Goal: Task Accomplishment & Management: Complete application form

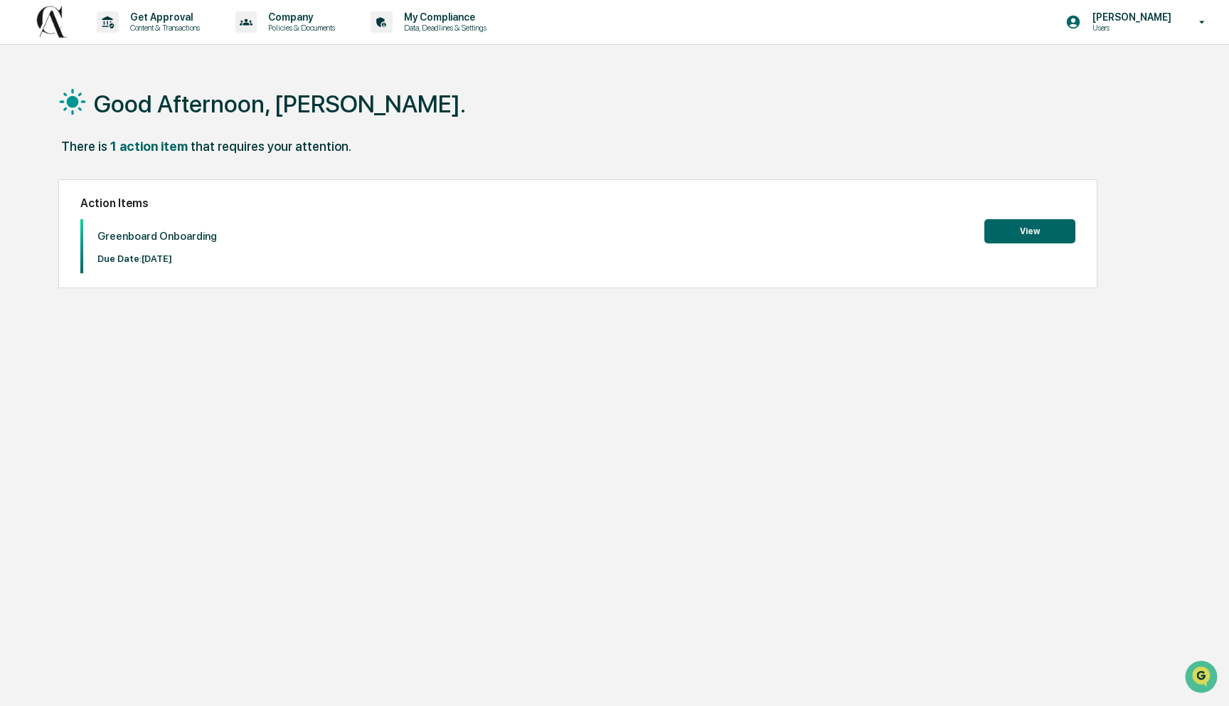
click at [454, 341] on div "Good Afternoon, [PERSON_NAME]. There is 1 action item that requires your attent…" at bounding box center [611, 421] width 1149 height 706
click at [1096, 39] on div "[PERSON_NAME] Users" at bounding box center [1140, 22] width 178 height 44
click at [1011, 234] on div at bounding box center [614, 353] width 1229 height 706
click at [1006, 239] on button "View" at bounding box center [1029, 231] width 91 height 24
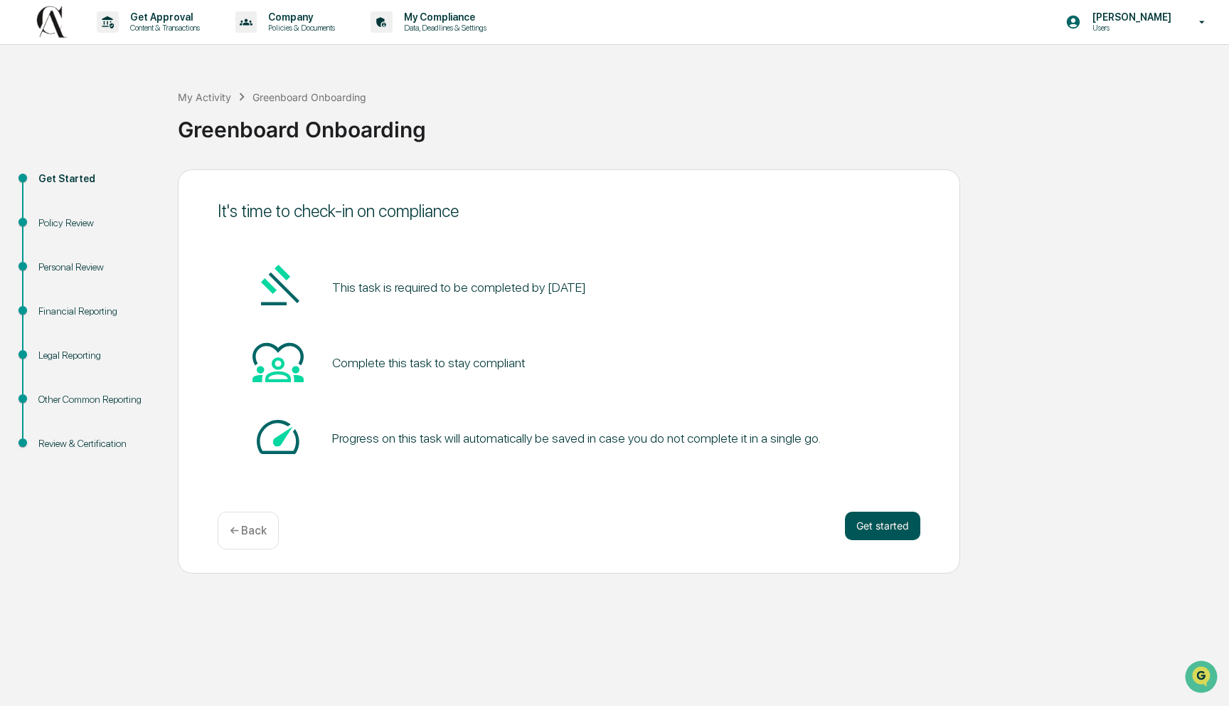
click at [887, 521] on button "Get started" at bounding box center [882, 525] width 75 height 28
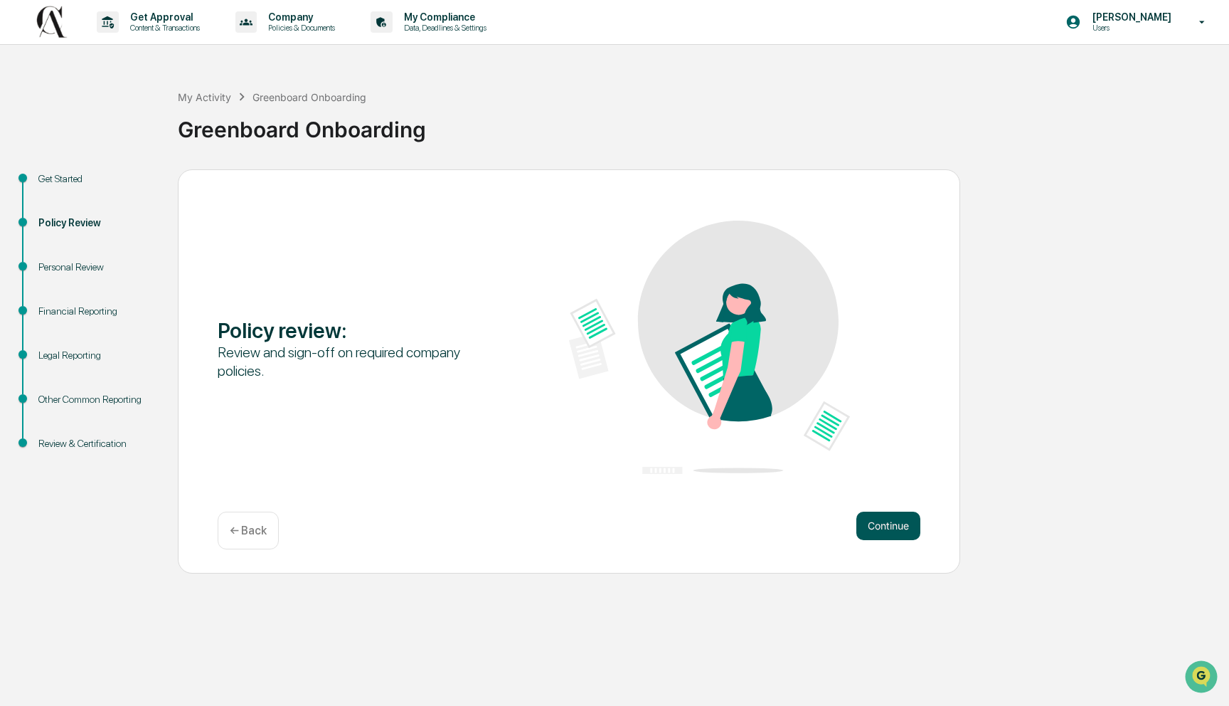
click at [884, 519] on button "Continue" at bounding box center [888, 525] width 64 height 28
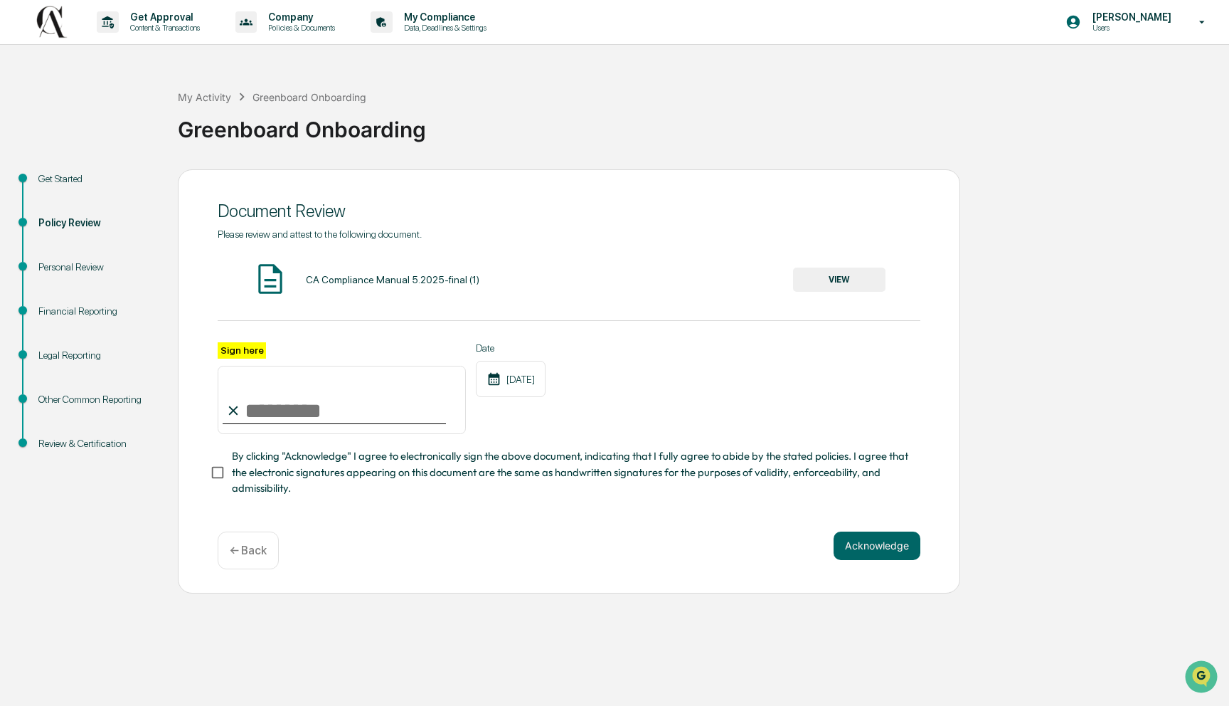
click at [268, 410] on input "Sign here" at bounding box center [342, 400] width 248 height 68
type input "**********"
click at [840, 553] on button "Acknowledge" at bounding box center [877, 545] width 87 height 28
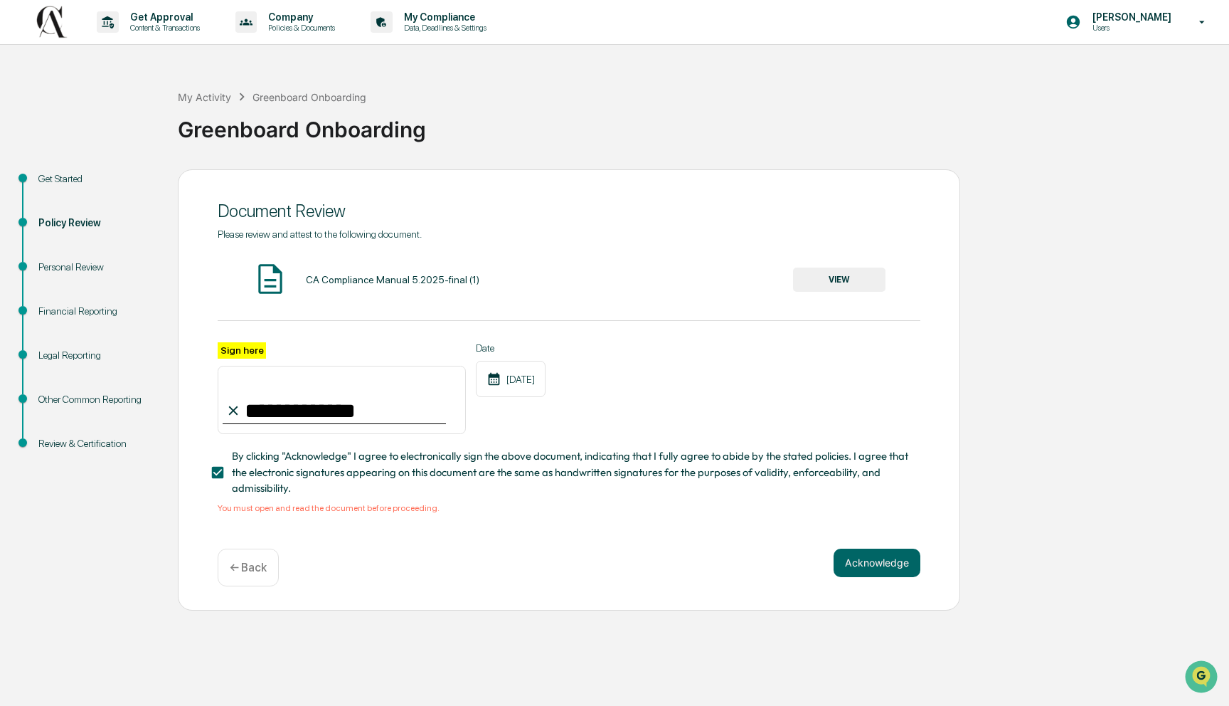
click at [812, 277] on button "VIEW" at bounding box center [839, 279] width 92 height 24
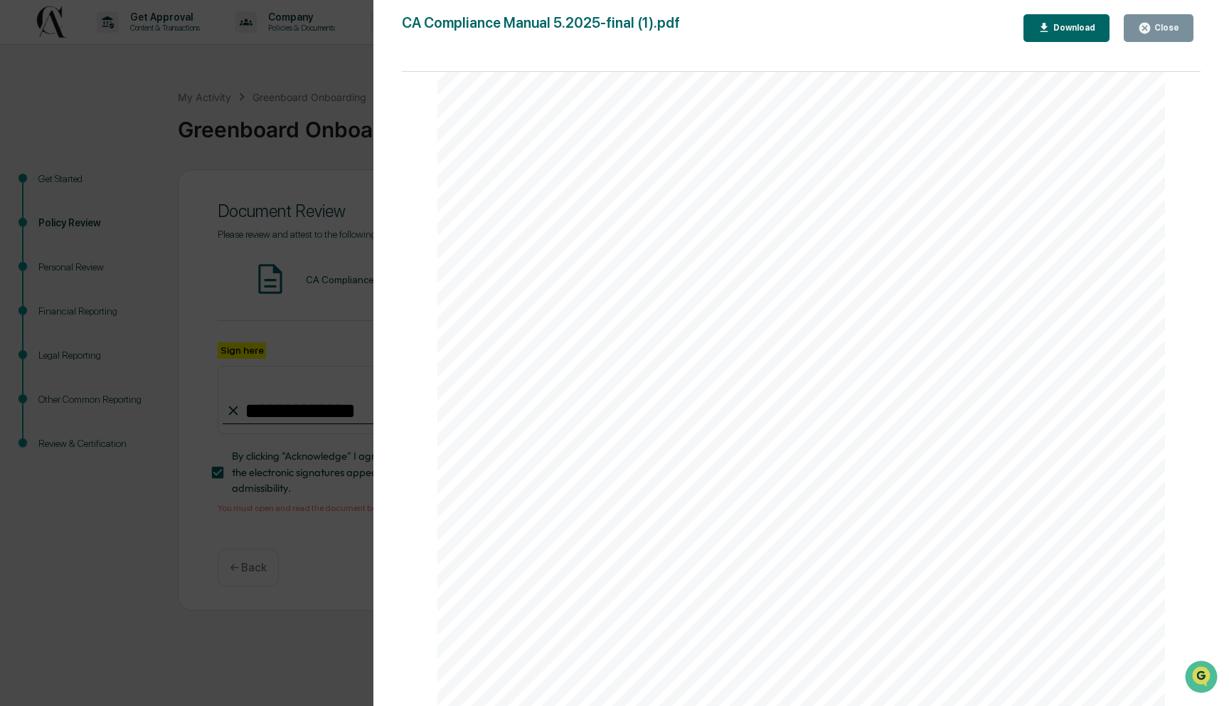
scroll to position [17624, 0]
drag, startPoint x: 1162, startPoint y: 17, endPoint x: 1146, endPoint y: 33, distance: 23.1
click at [1162, 17] on button "Close" at bounding box center [1159, 28] width 70 height 28
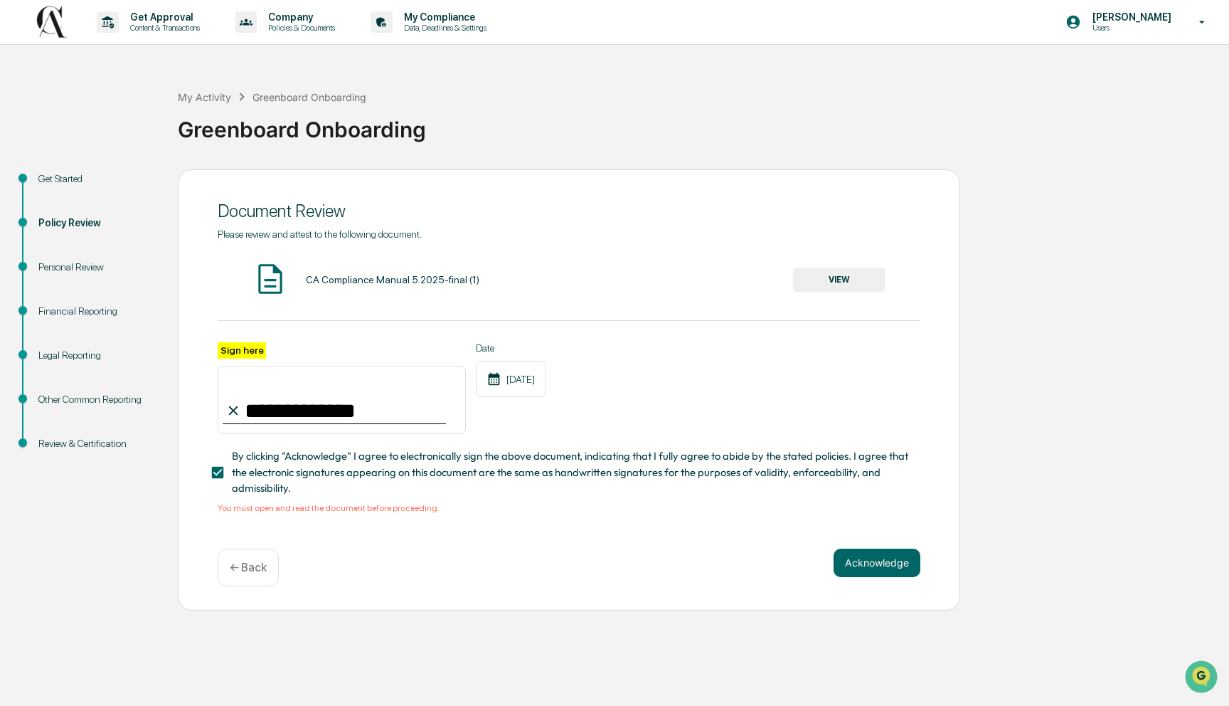
drag, startPoint x: 637, startPoint y: 567, endPoint x: 772, endPoint y: 556, distance: 135.6
click at [753, 554] on div "Acknowledge ← Back" at bounding box center [569, 567] width 703 height 38
click at [866, 555] on button "Acknowledge" at bounding box center [877, 562] width 87 height 28
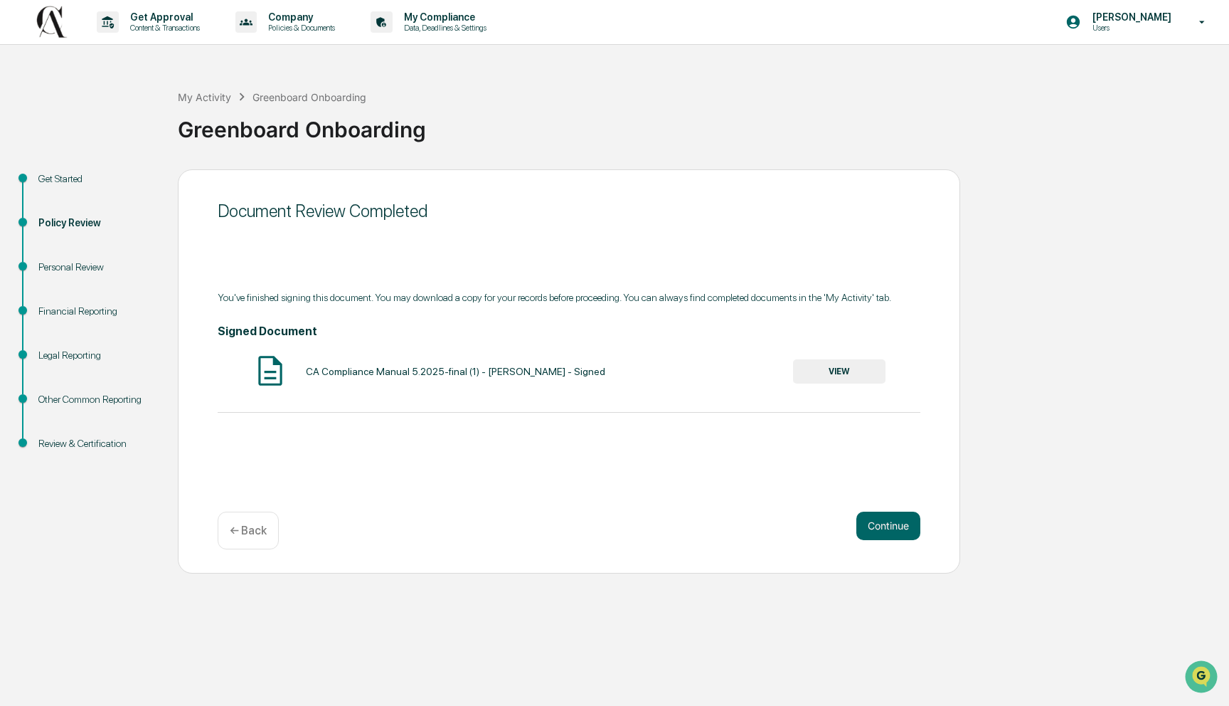
drag, startPoint x: 472, startPoint y: 418, endPoint x: 661, endPoint y: 420, distance: 188.5
click at [484, 416] on div "You've finished signing this document. You may download a copy for your records…" at bounding box center [569, 363] width 703 height 142
click at [901, 538] on button "Continue" at bounding box center [888, 525] width 64 height 28
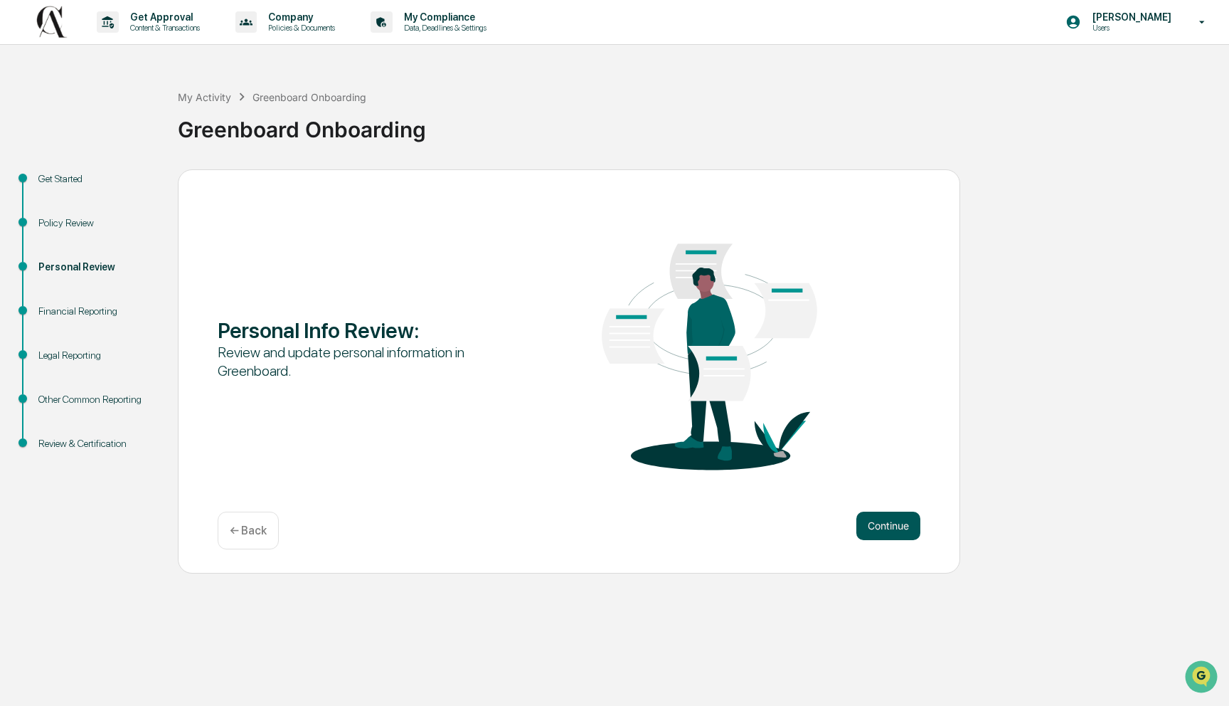
click at [886, 538] on button "Continue" at bounding box center [888, 525] width 64 height 28
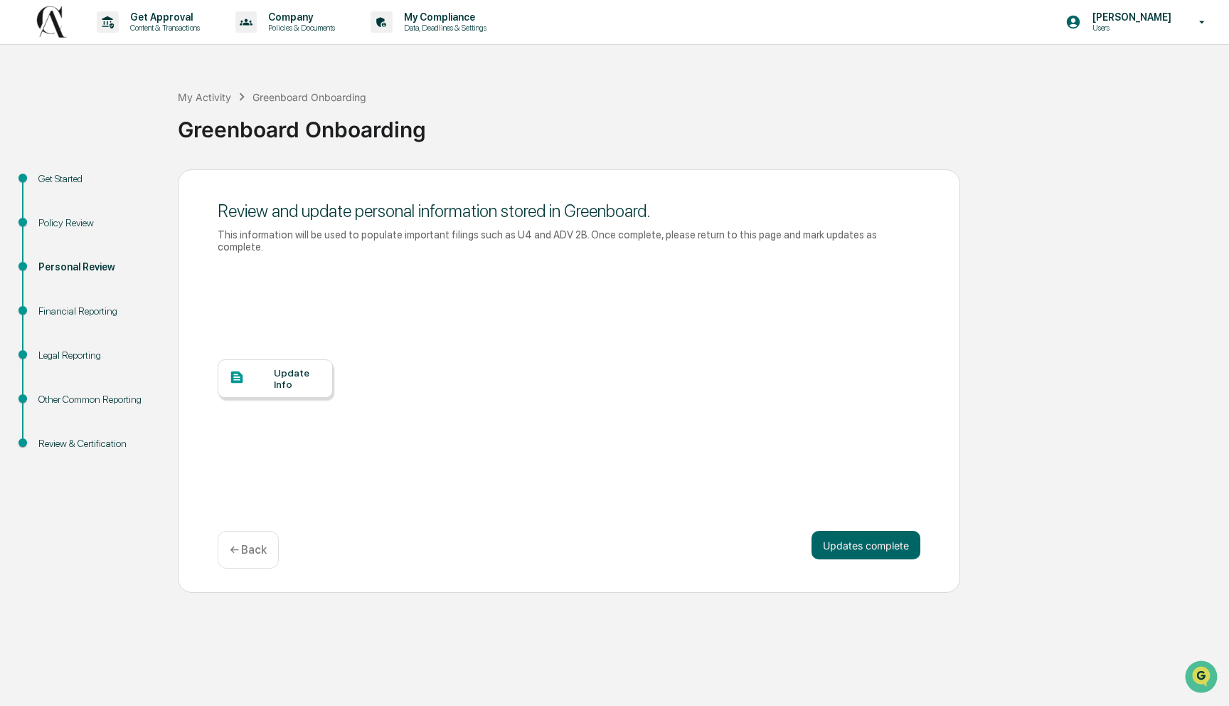
click at [254, 341] on div "Update Info" at bounding box center [569, 389] width 703 height 256
click at [264, 363] on div "Update Info" at bounding box center [275, 378] width 115 height 38
click at [844, 555] on button "Updates complete" at bounding box center [866, 545] width 109 height 28
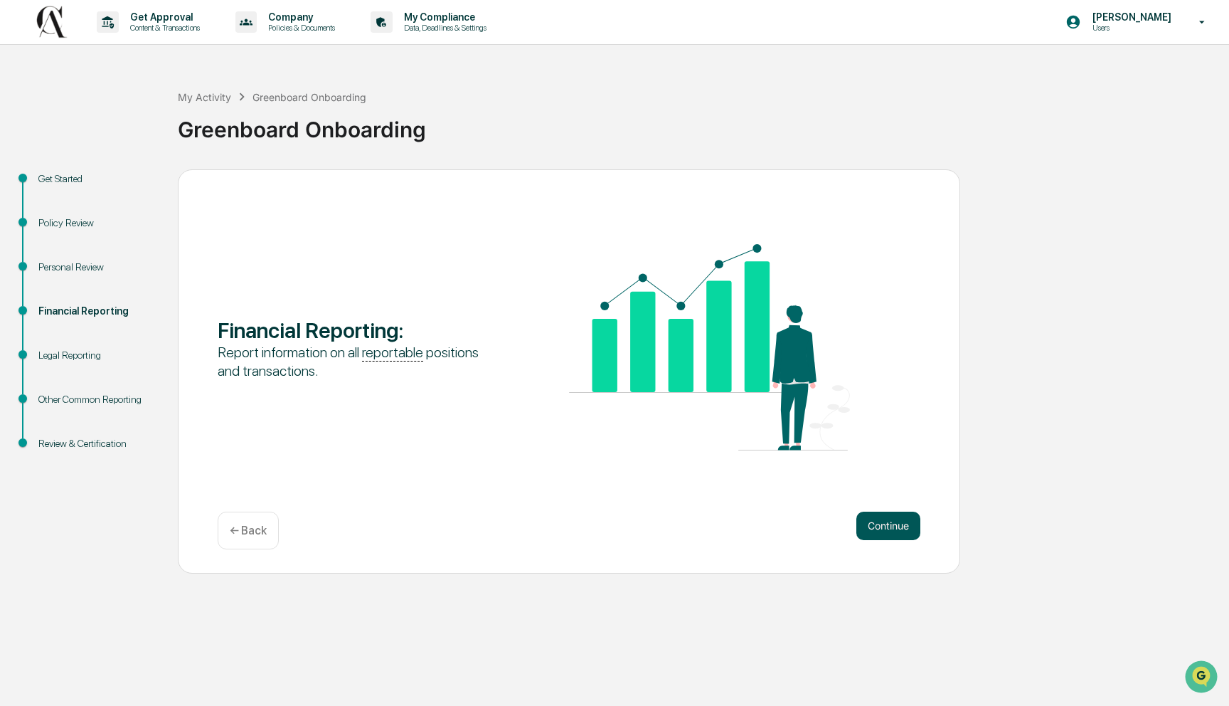
click at [873, 531] on button "Continue" at bounding box center [888, 525] width 64 height 28
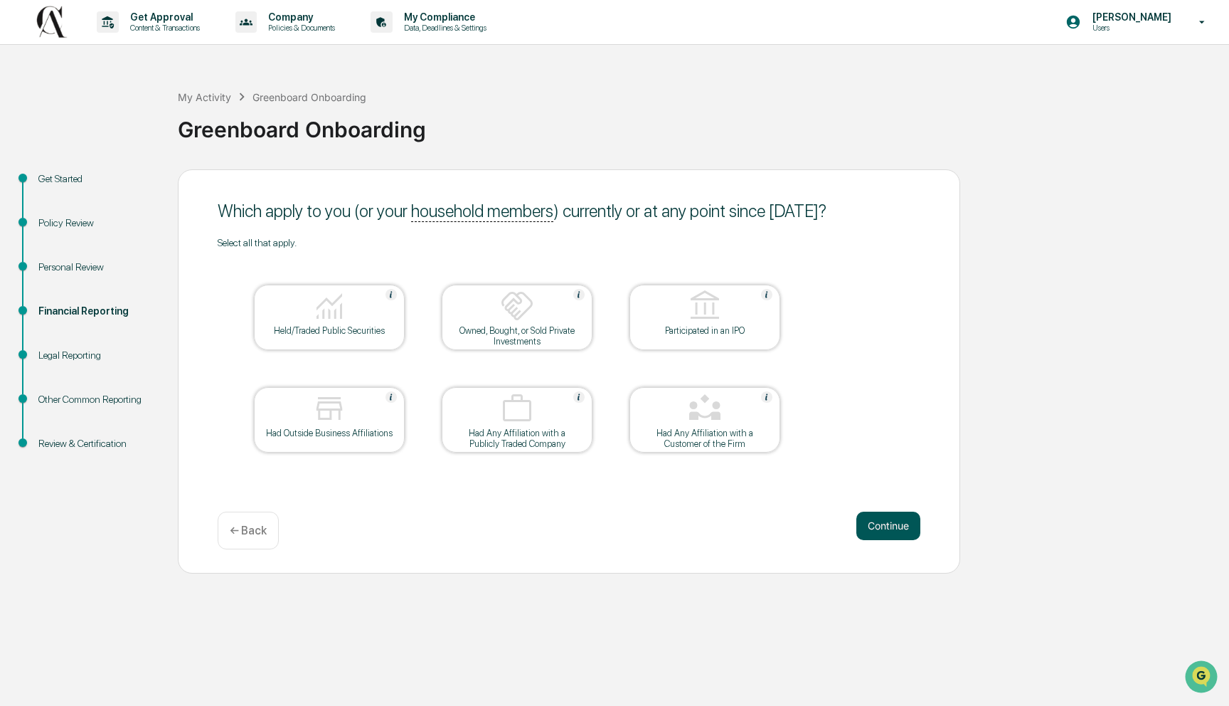
click at [861, 535] on button "Continue" at bounding box center [888, 525] width 64 height 28
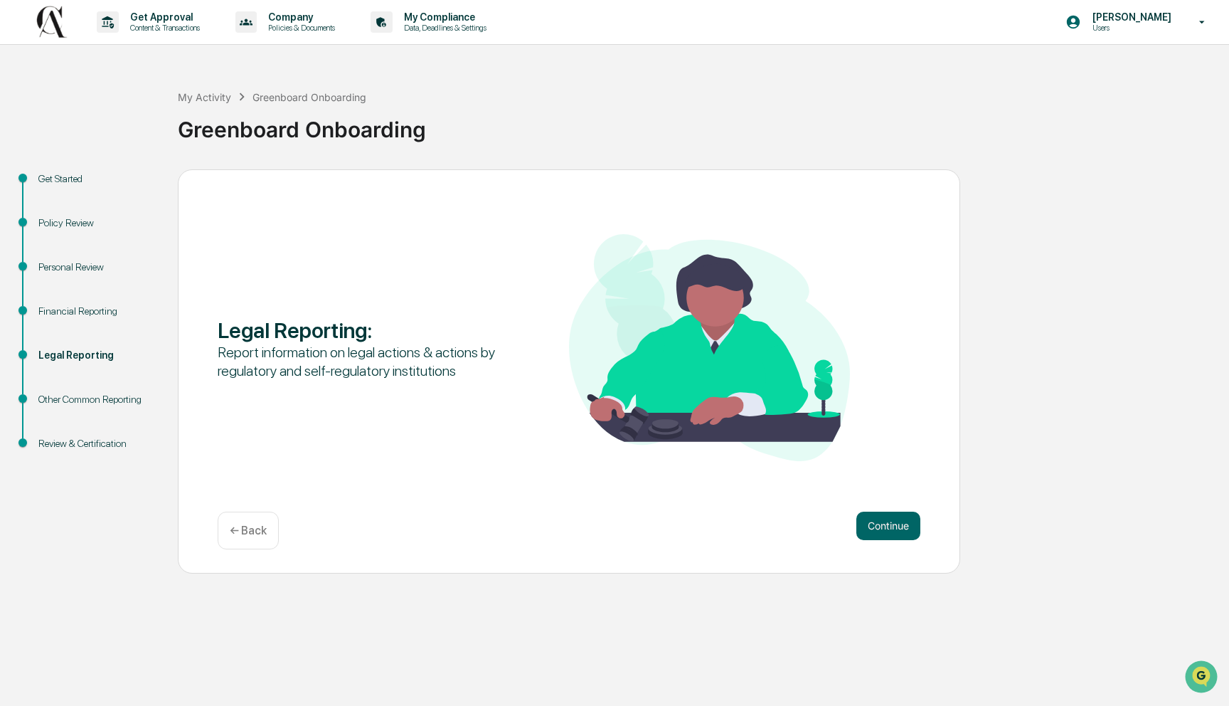
click at [861, 535] on button "Continue" at bounding box center [888, 525] width 64 height 28
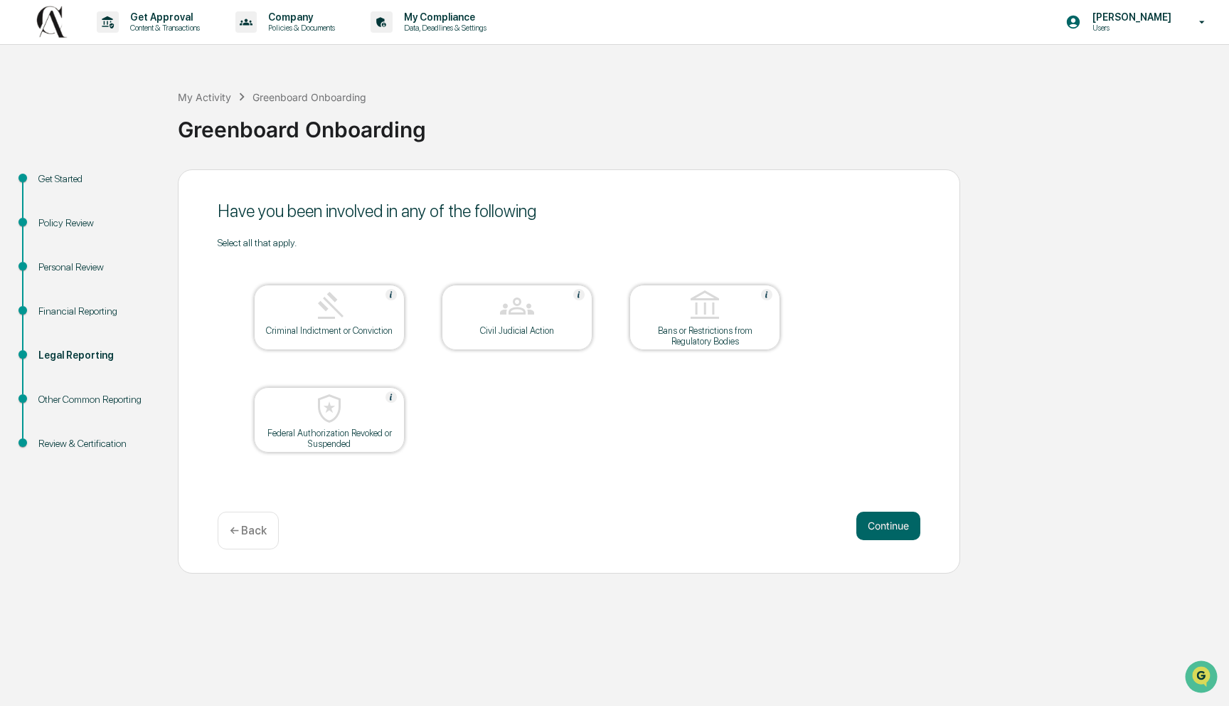
click at [861, 535] on button "Continue" at bounding box center [888, 525] width 64 height 28
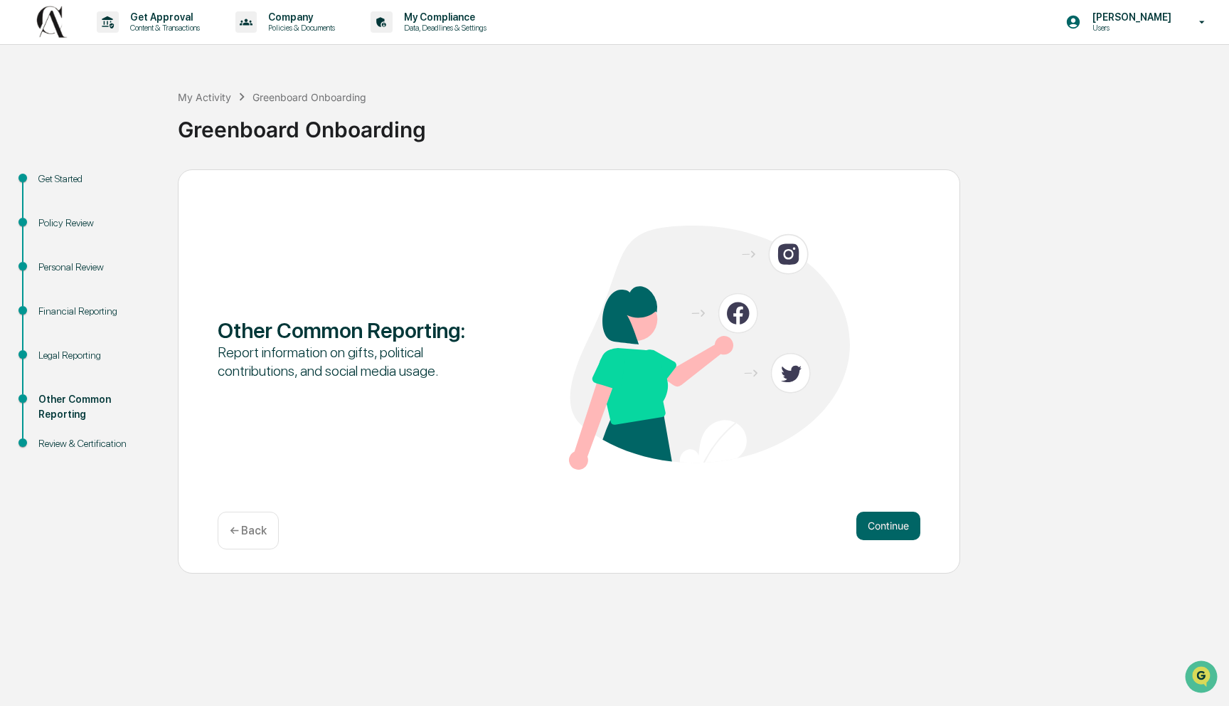
click at [861, 535] on button "Continue" at bounding box center [888, 525] width 64 height 28
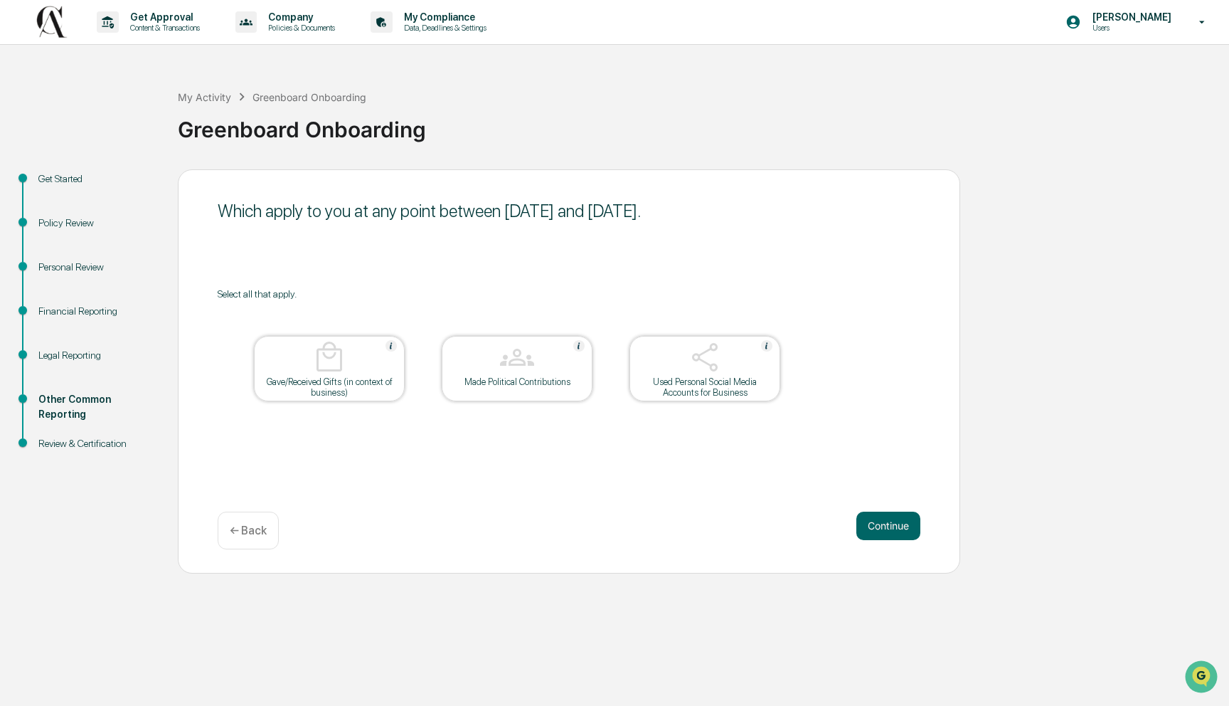
click at [861, 535] on button "Continue" at bounding box center [888, 525] width 64 height 28
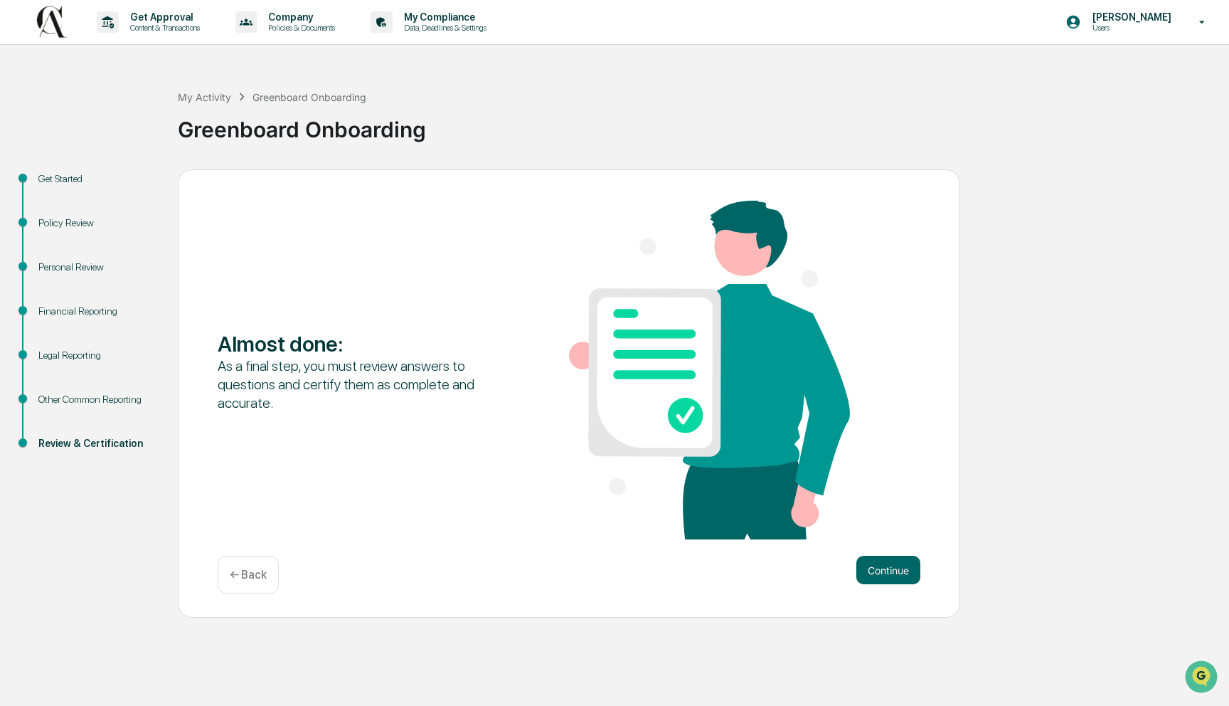
click at [867, 555] on div "Almost done : As a final step, you must review answers to questions and certify…" at bounding box center [569, 393] width 782 height 449
click at [871, 567] on button "Continue" at bounding box center [888, 569] width 64 height 28
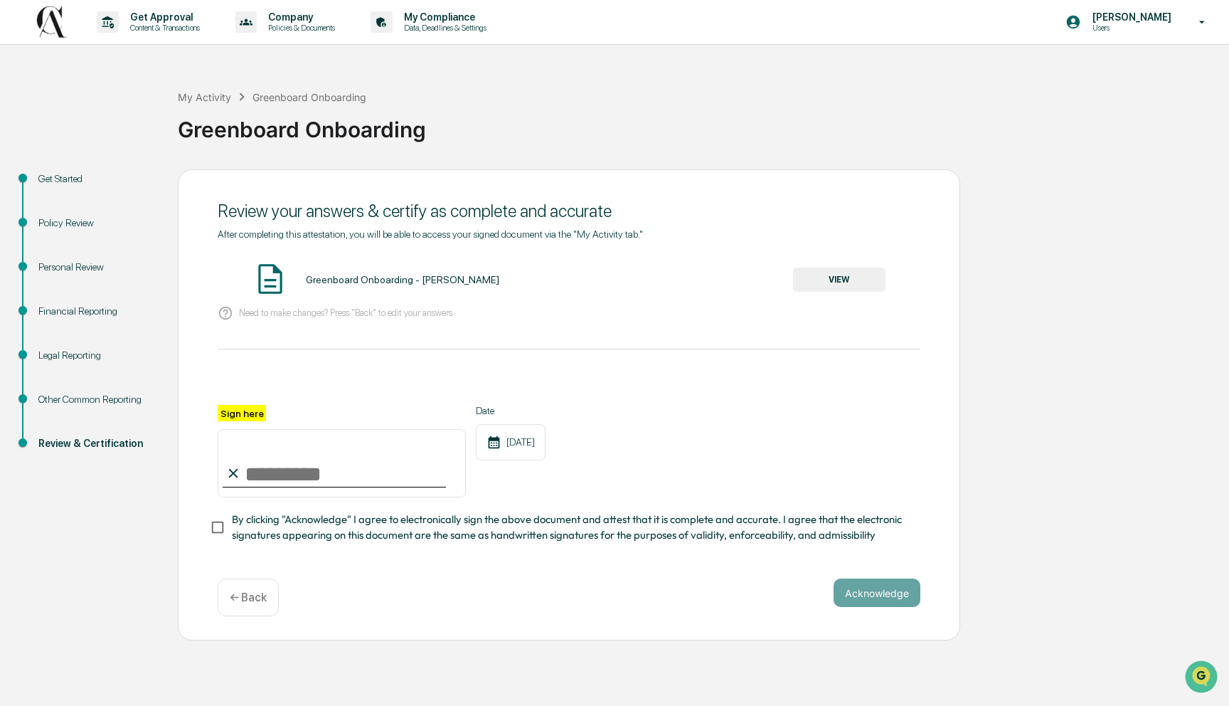
click at [868, 272] on button "VIEW" at bounding box center [839, 279] width 92 height 24
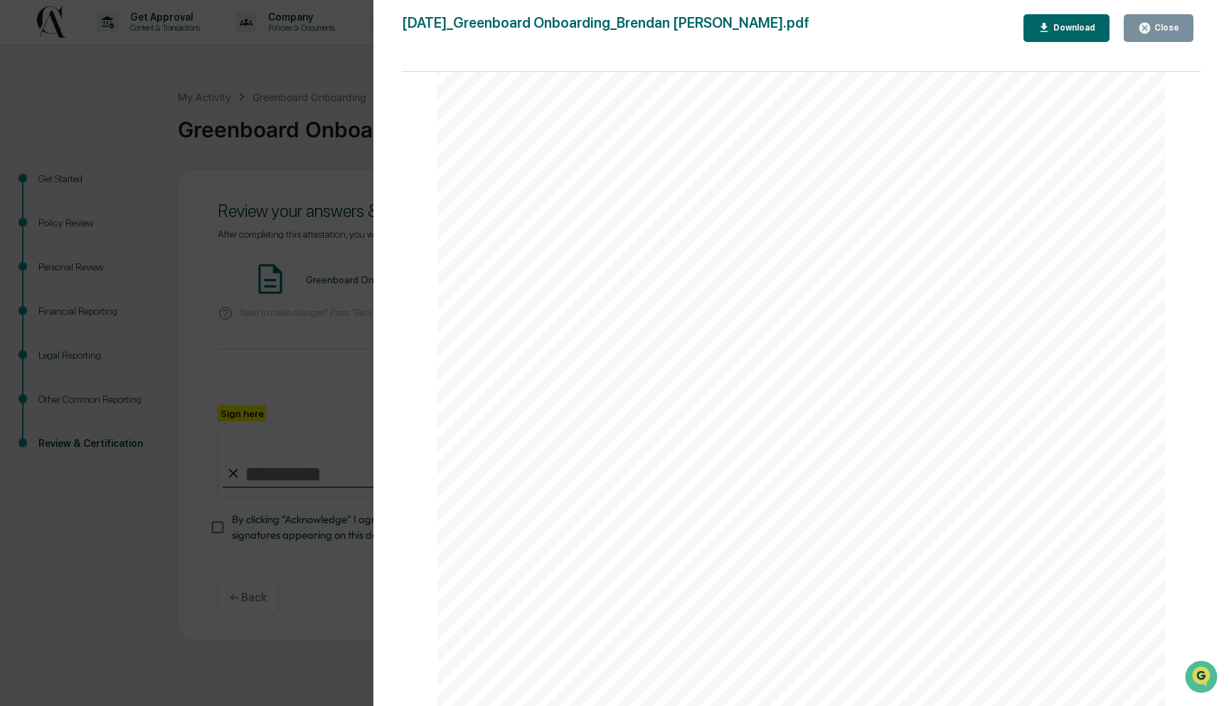
scroll to position [3657, 0]
click at [1164, 38] on button "Close" at bounding box center [1159, 28] width 70 height 28
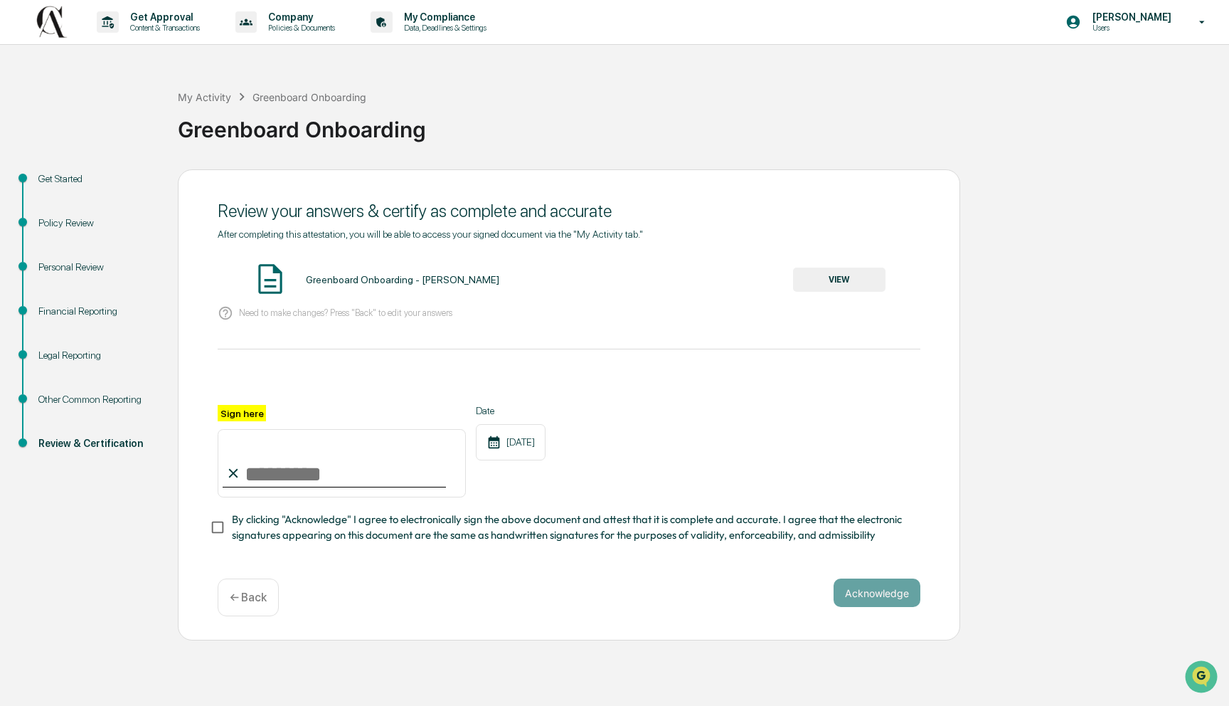
click at [284, 478] on input "Sign here" at bounding box center [342, 463] width 248 height 68
type input "**********"
click at [906, 593] on button "Acknowledge" at bounding box center [877, 592] width 87 height 28
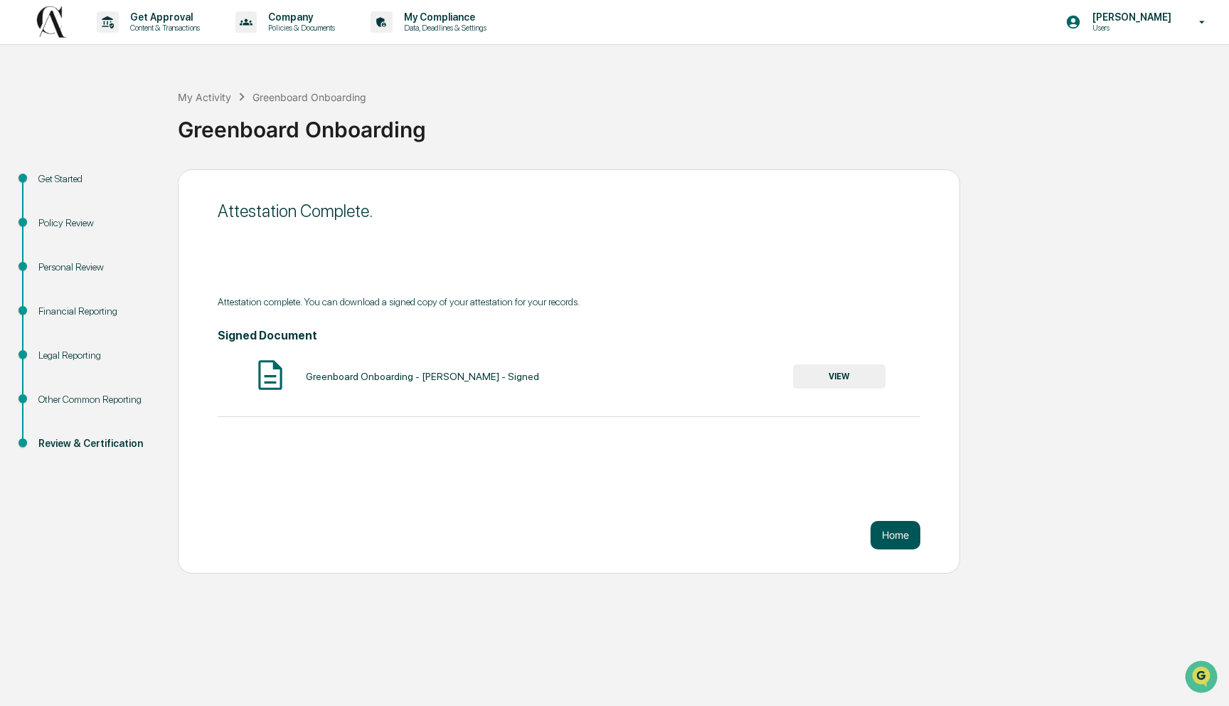
click at [896, 538] on button "Home" at bounding box center [896, 535] width 50 height 28
